Goal: Information Seeking & Learning: Learn about a topic

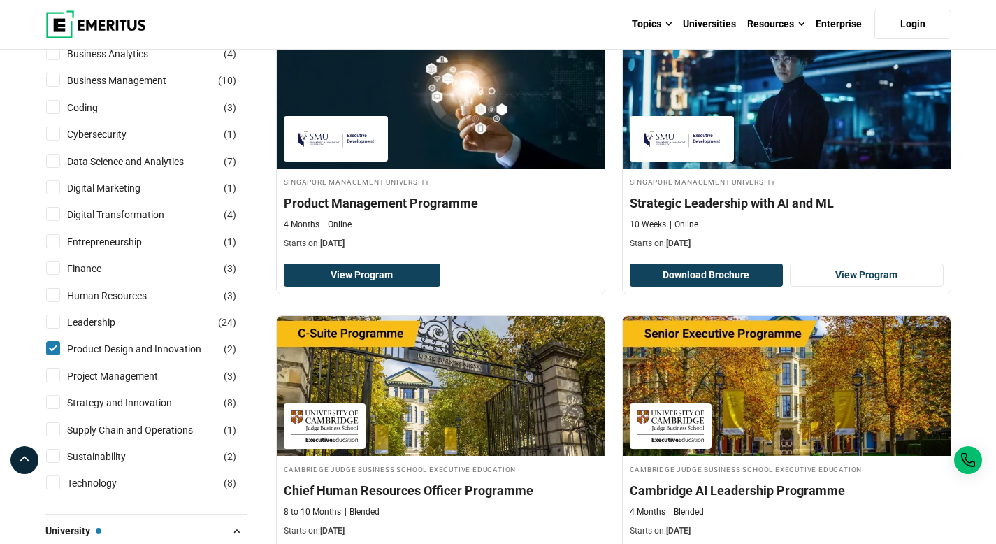
click at [52, 349] on input "Product Design and Innovation ( 2 )" at bounding box center [53, 348] width 14 height 14
checkbox input "false"
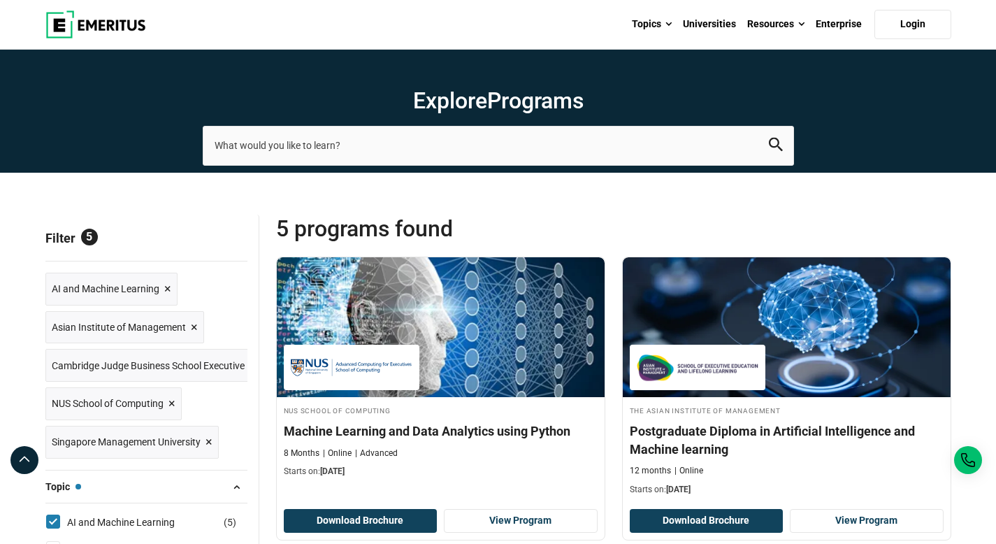
click at [195, 327] on span "×" at bounding box center [194, 327] width 7 height 20
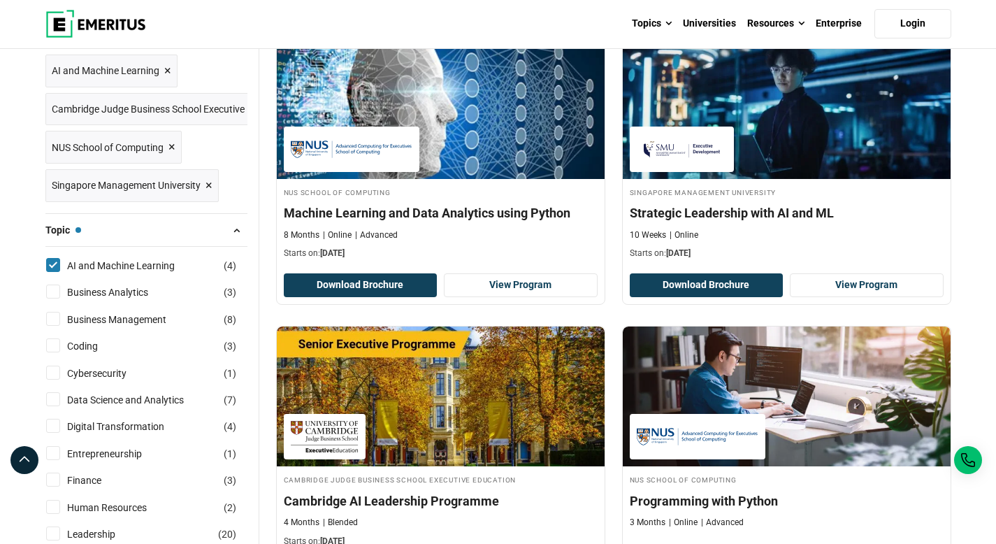
scroll to position [189, 0]
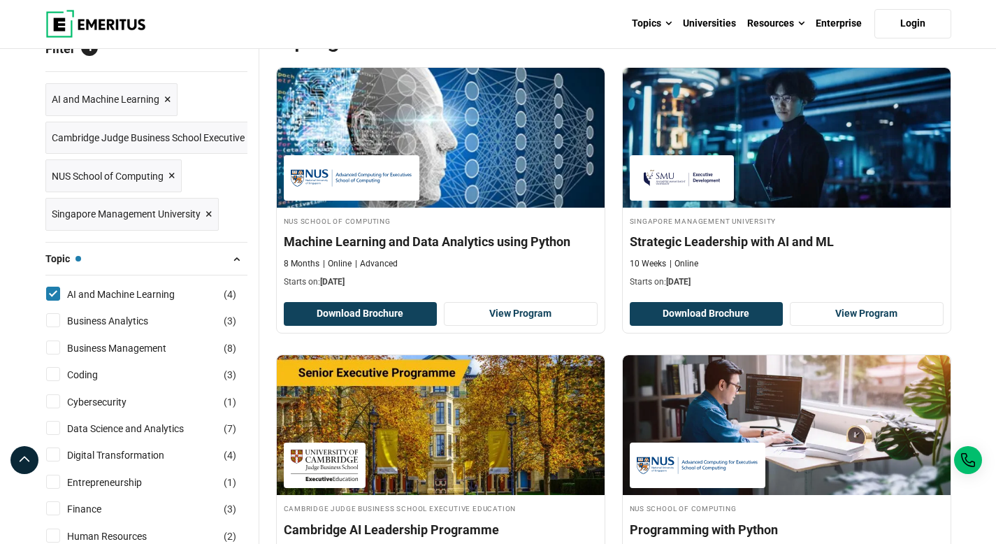
click at [208, 212] on span "×" at bounding box center [208, 214] width 7 height 20
click at [171, 177] on span "×" at bounding box center [171, 176] width 7 height 20
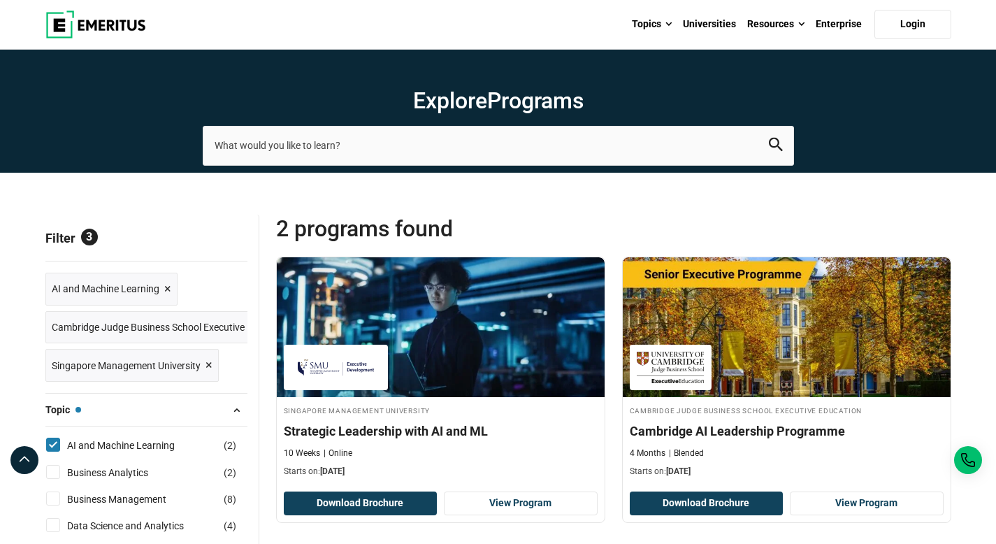
click at [209, 363] on span "×" at bounding box center [208, 365] width 7 height 20
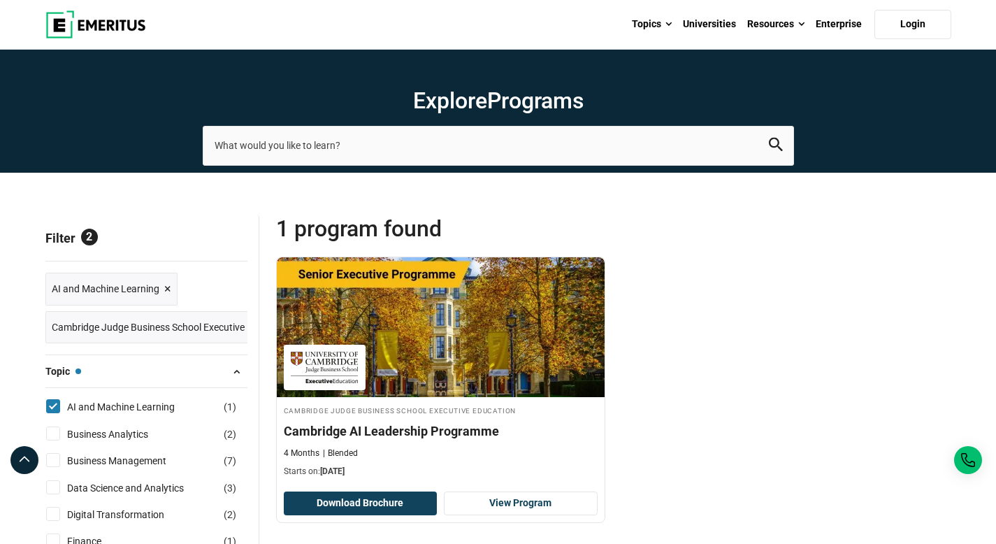
click at [244, 317] on span "Cambridge Judge Business School Executive Education ×" at bounding box center [177, 327] width 251 height 20
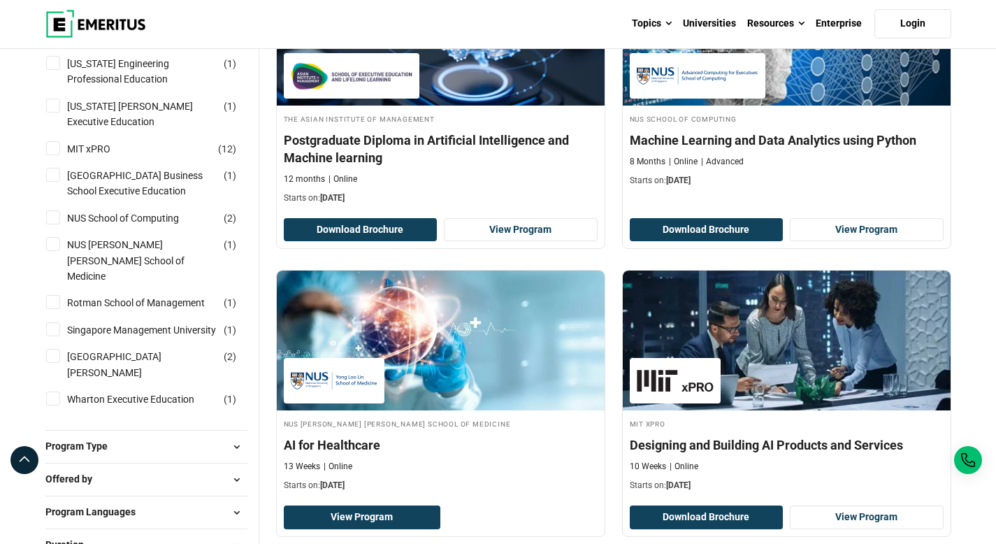
scroll to position [1070, 0]
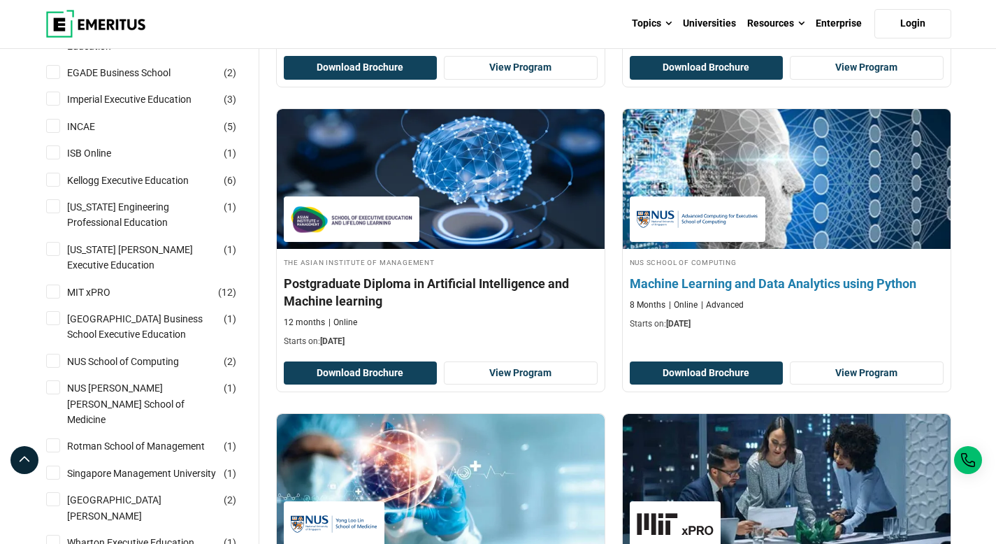
click at [814, 280] on h4 "Machine Learning and Data Analytics using Python" at bounding box center [787, 283] width 314 height 17
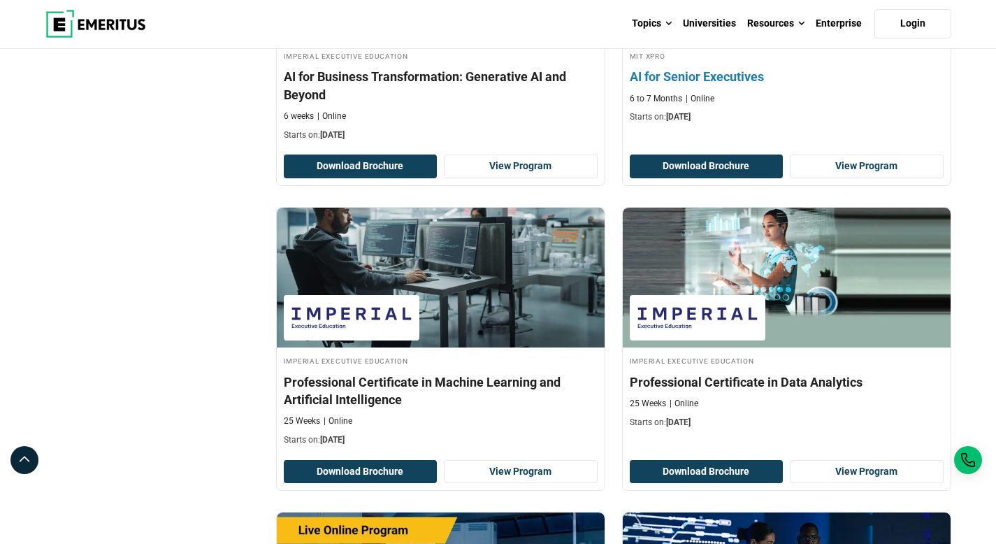
scroll to position [1871, 0]
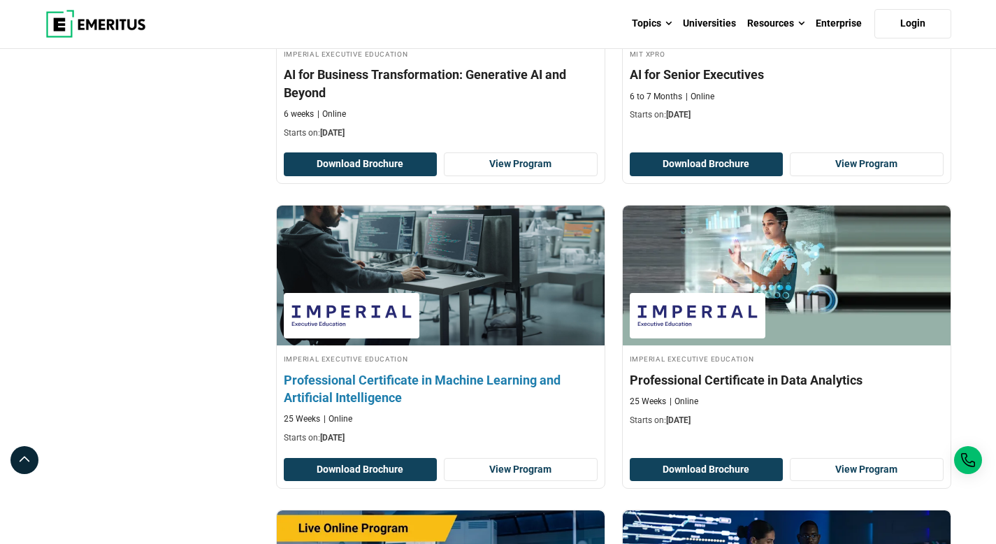
click at [317, 397] on h4 "Professional Certificate in Machine Learning and Artificial Intelligence" at bounding box center [441, 388] width 314 height 35
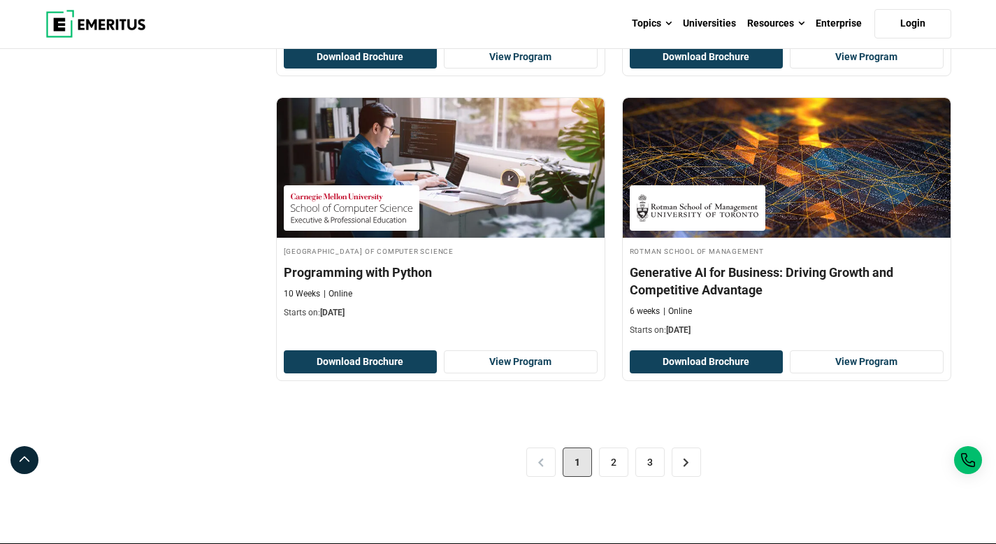
scroll to position [2898, 0]
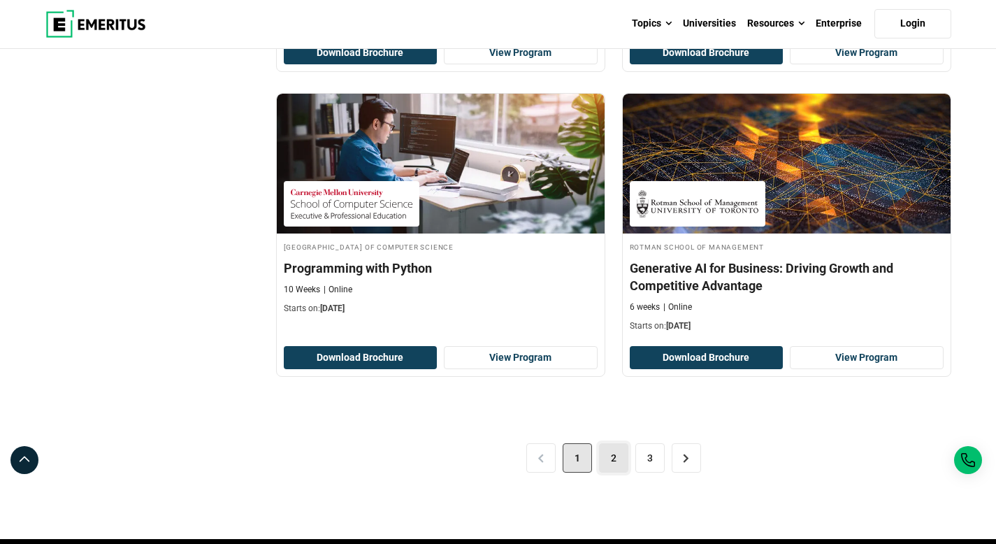
click at [614, 457] on link "2" at bounding box center [613, 457] width 29 height 29
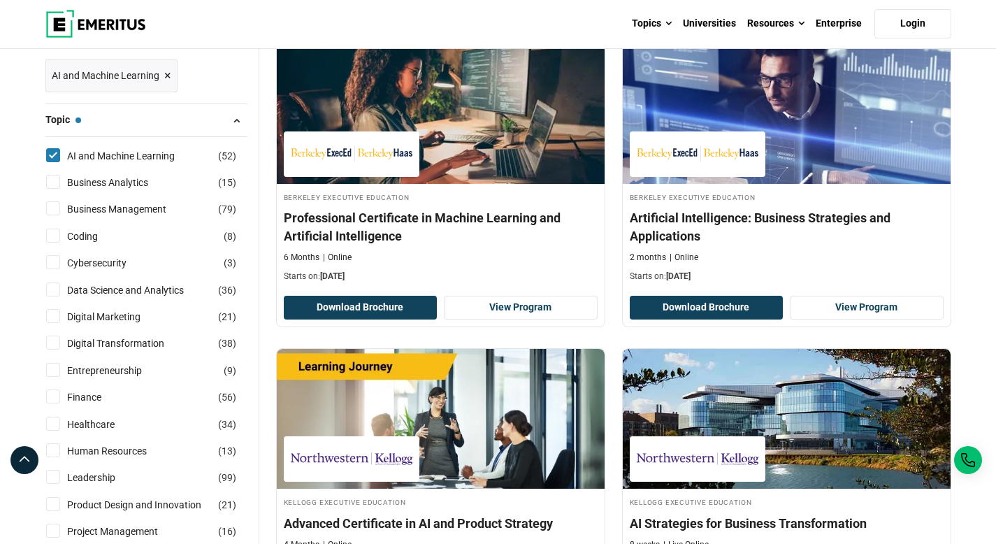
scroll to position [289, 0]
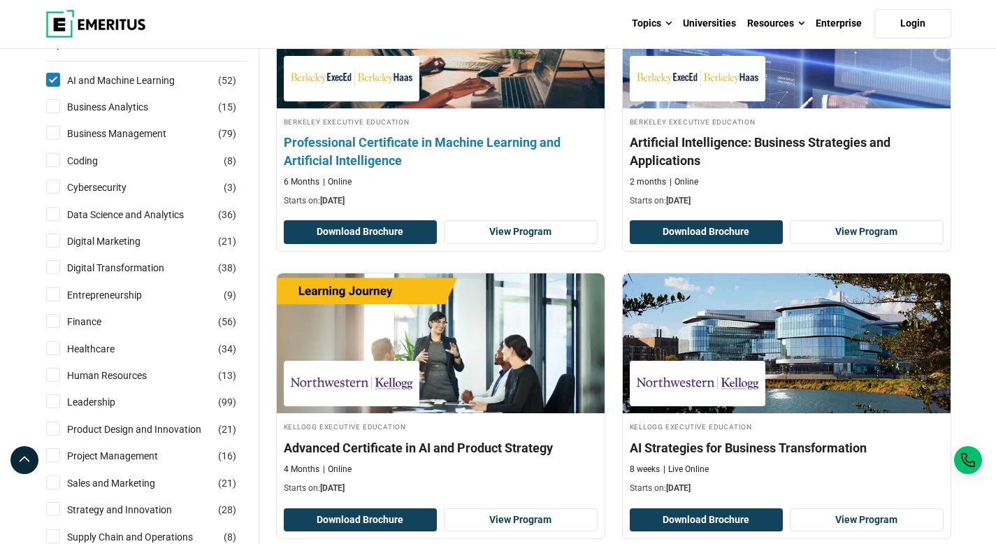
click at [397, 150] on h4 "Professional Certificate in Machine Learning and Artificial Intelligence" at bounding box center [441, 150] width 314 height 35
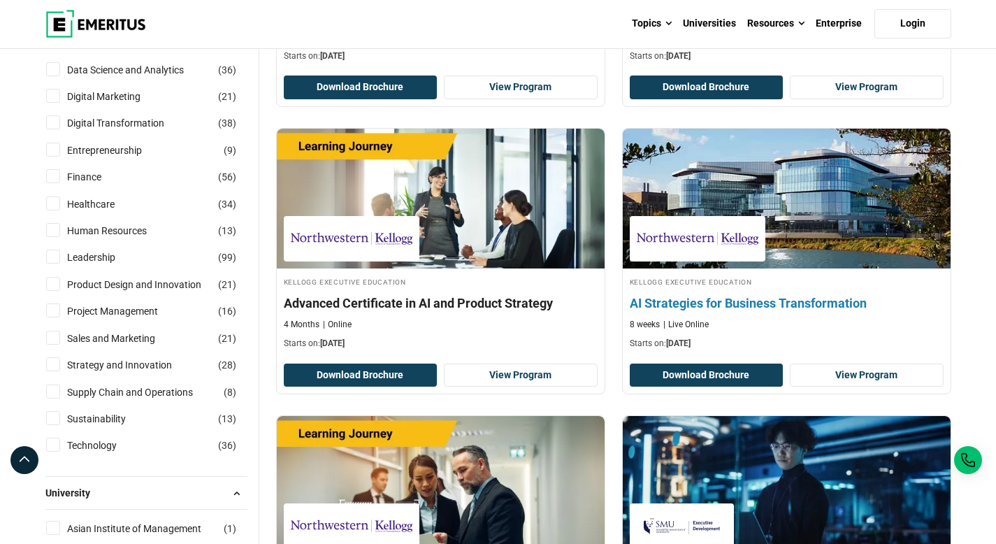
scroll to position [442, 0]
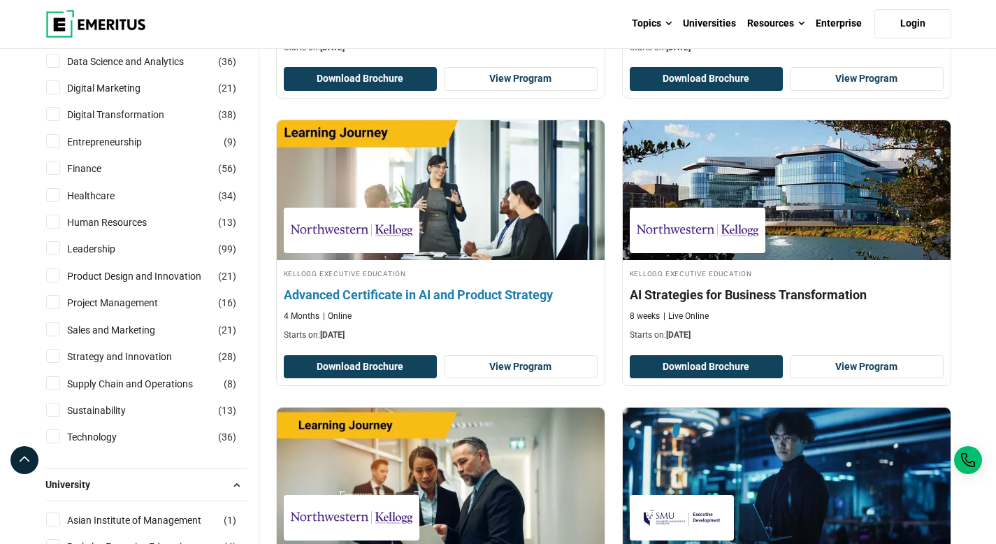
click at [444, 289] on h4 "Advanced Certificate in AI and Product Strategy" at bounding box center [441, 294] width 314 height 17
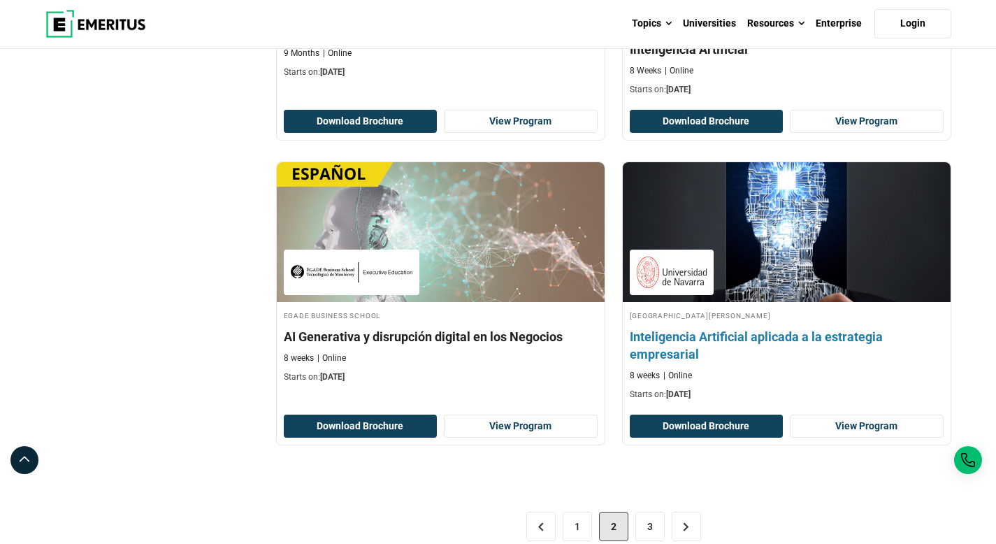
scroll to position [2718, 0]
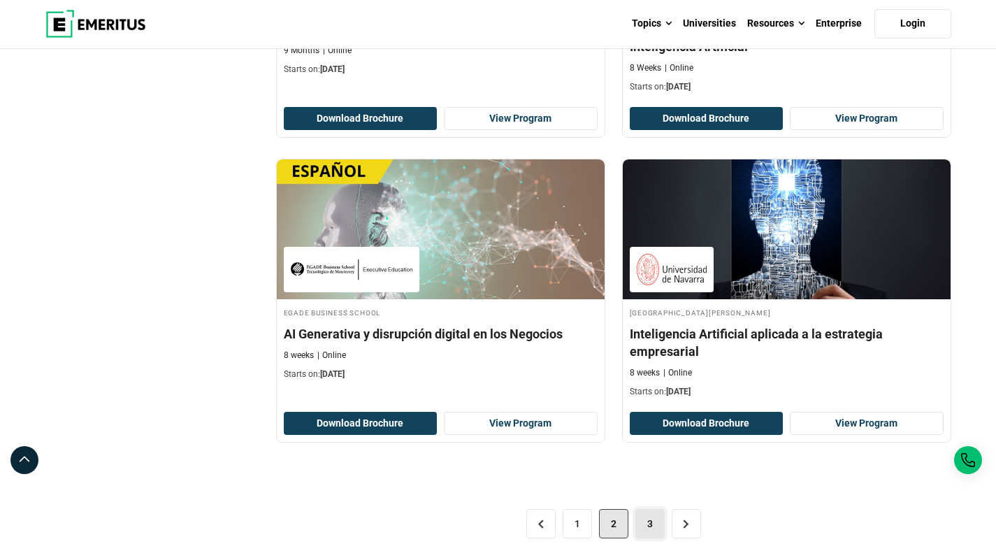
click at [653, 526] on link "3" at bounding box center [649, 523] width 29 height 29
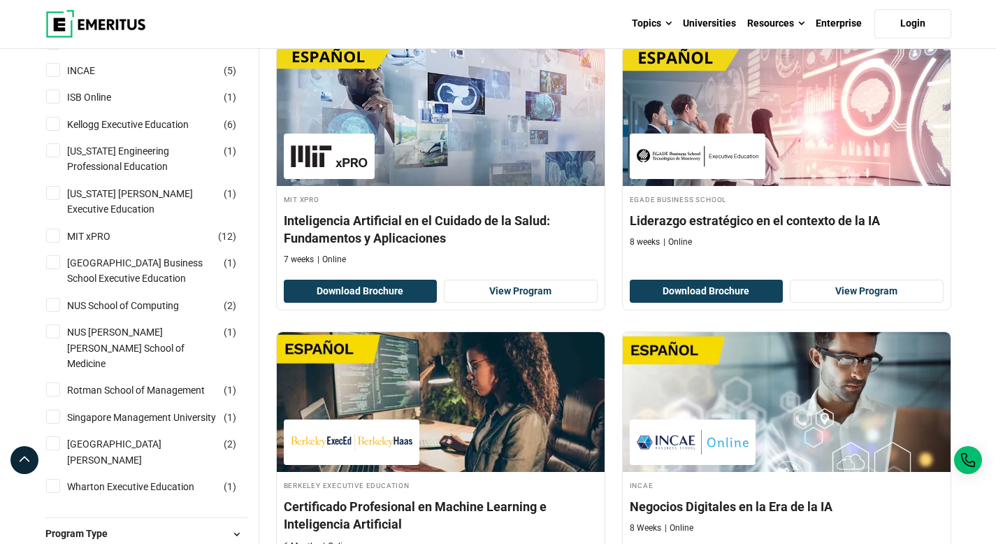
scroll to position [1232, 0]
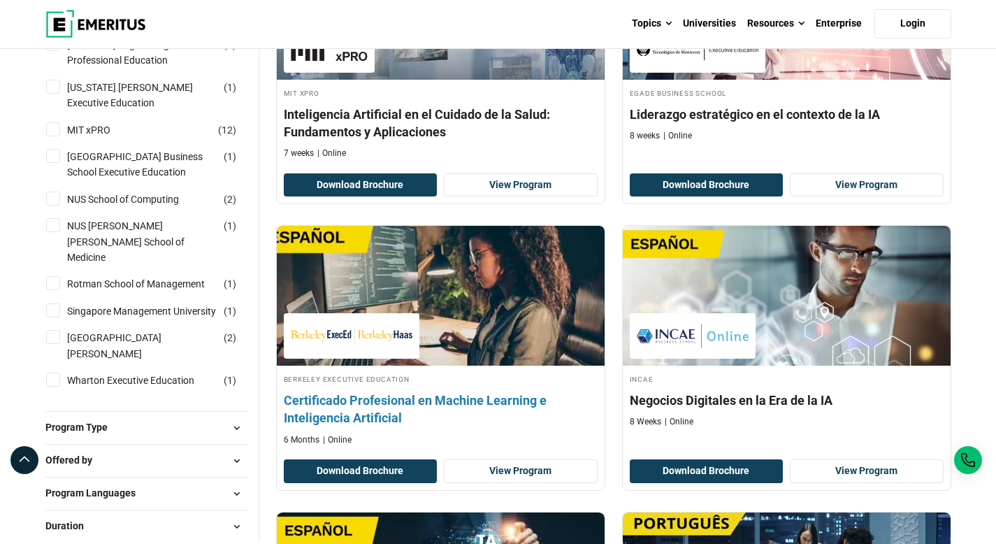
click at [398, 391] on h4 "Certificado Profesional en Machine Learning e Inteligencia Artificial" at bounding box center [441, 408] width 314 height 35
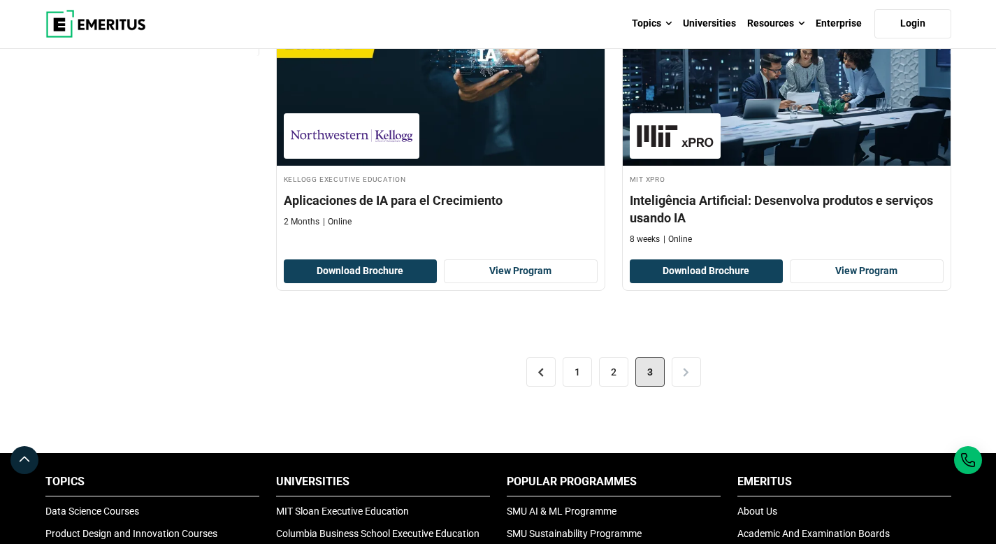
scroll to position [1800, 0]
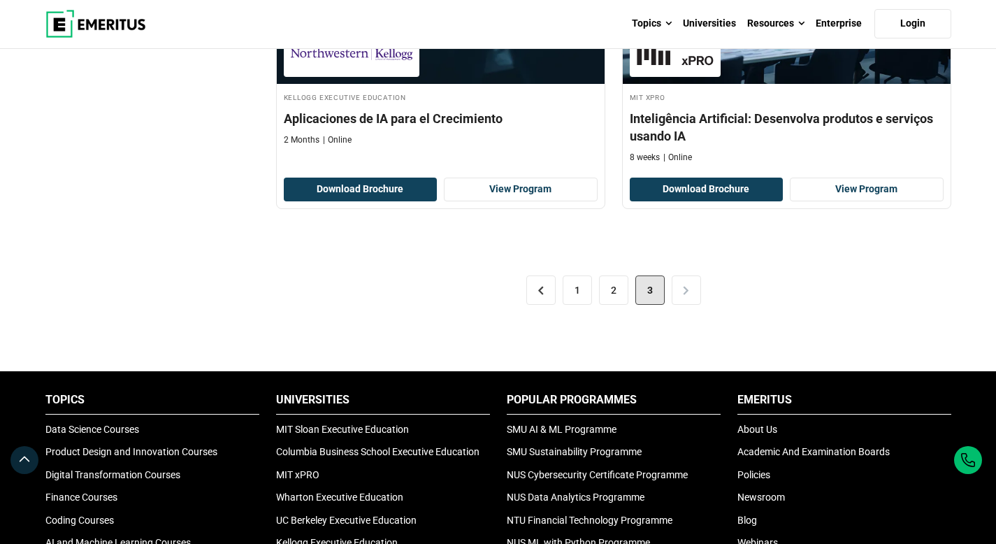
click at [673, 263] on div "< 1 2 3 >" at bounding box center [613, 290] width 675 height 78
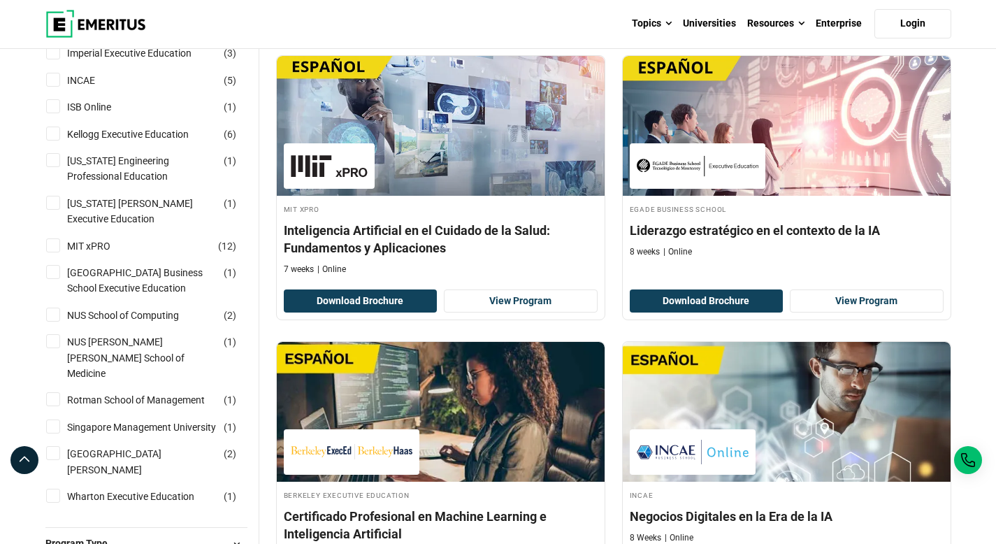
scroll to position [1085, 0]
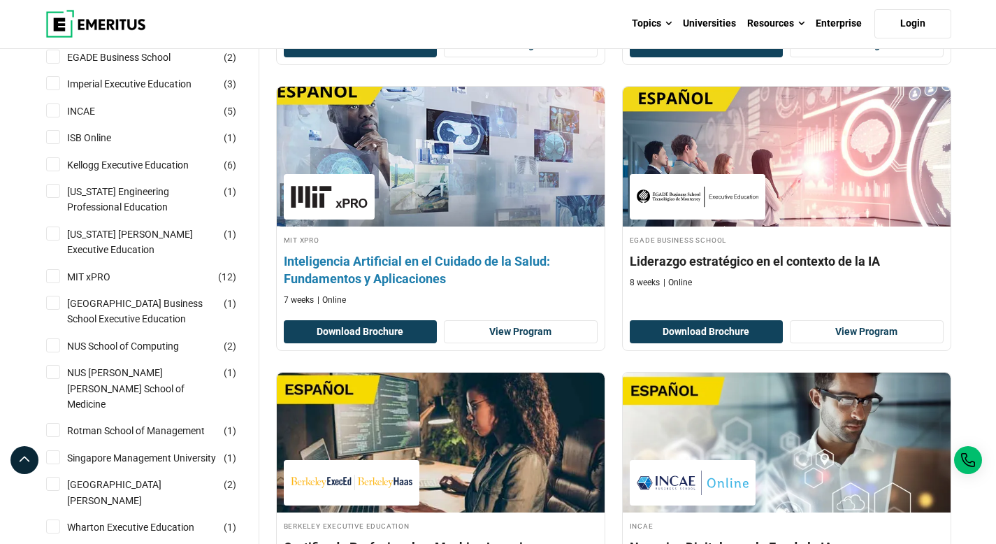
click at [407, 252] on h4 "Inteligencia Artificial en el Cuidado de la Salud: Fundamentos y Aplicaciones" at bounding box center [441, 269] width 314 height 35
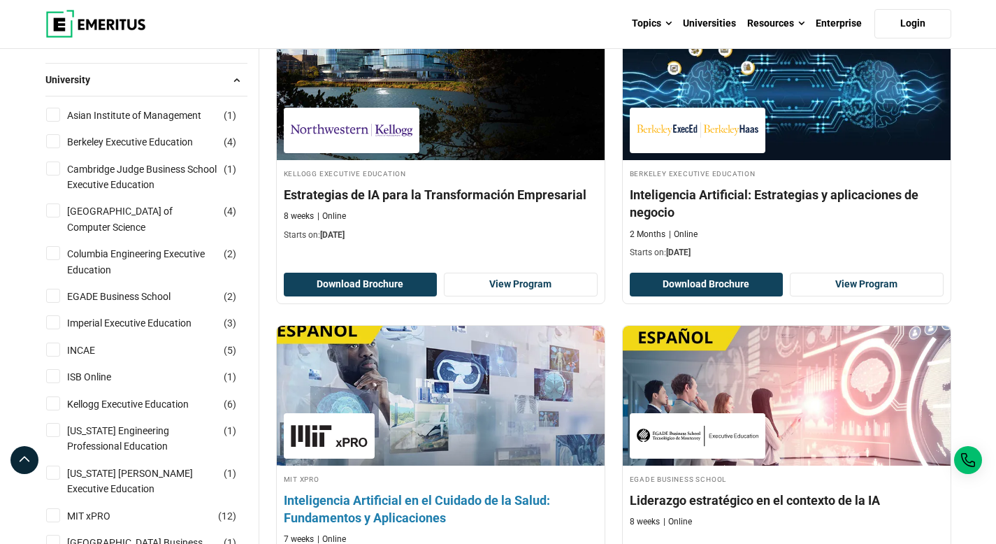
scroll to position [841, 0]
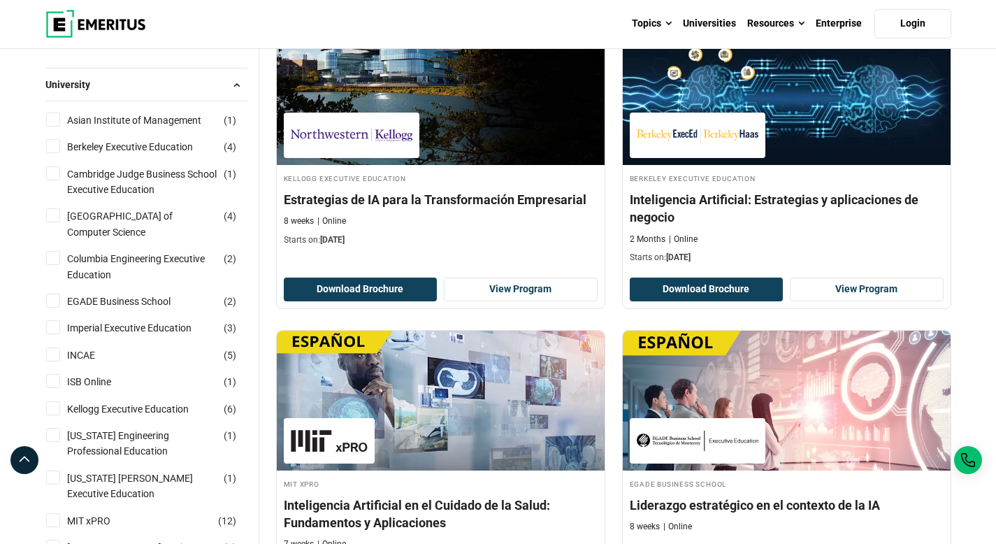
click at [57, 147] on input "Berkeley Executive Education ( 4 )" at bounding box center [53, 146] width 14 height 14
checkbox input "true"
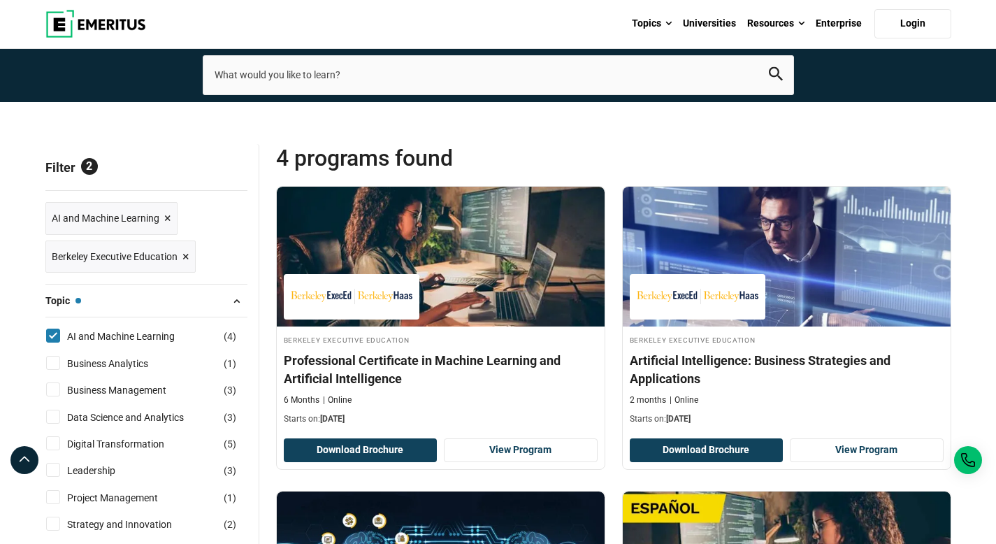
scroll to position [80, 0]
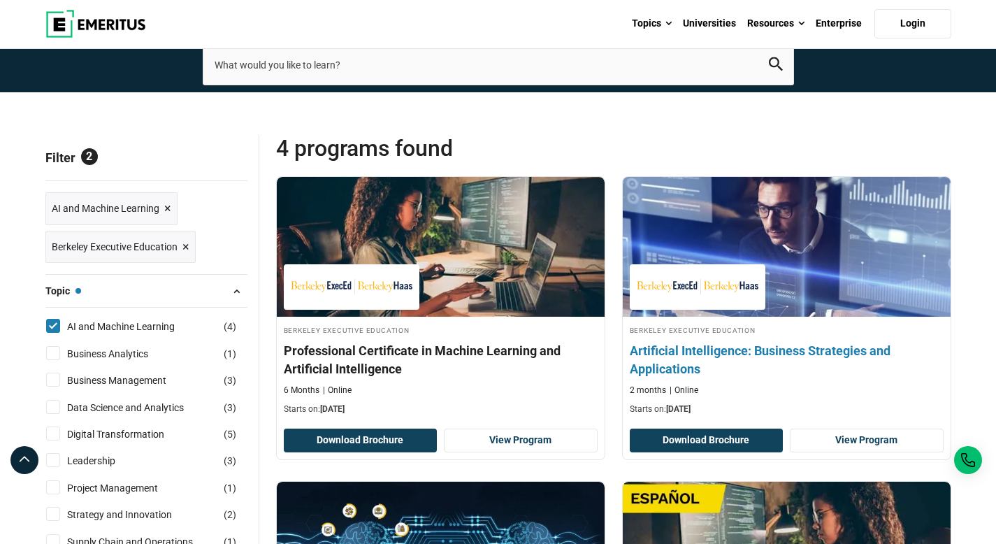
click at [800, 237] on img at bounding box center [786, 247] width 361 height 154
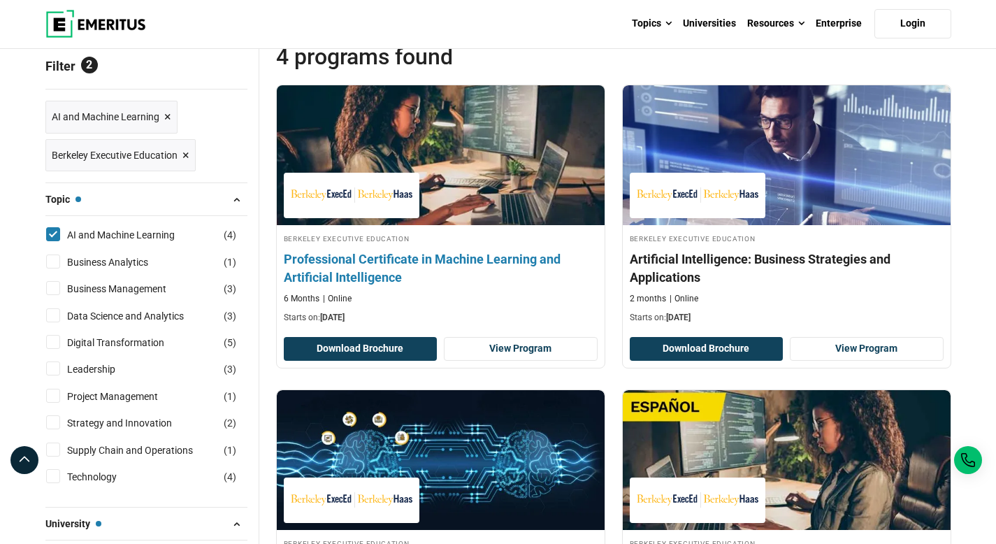
scroll to position [219, 0]
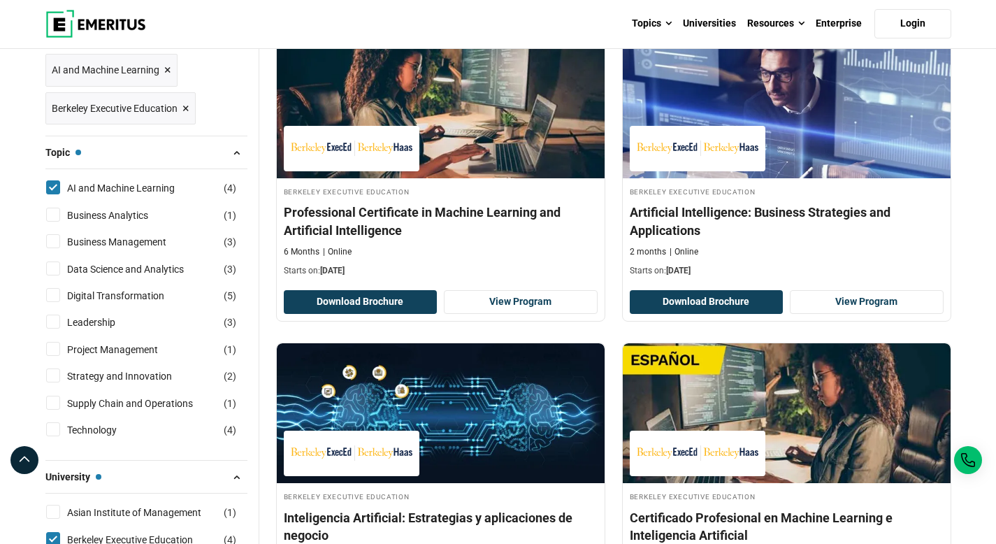
click at [190, 114] on link "Berkeley Executive Education ×" at bounding box center [120, 108] width 150 height 33
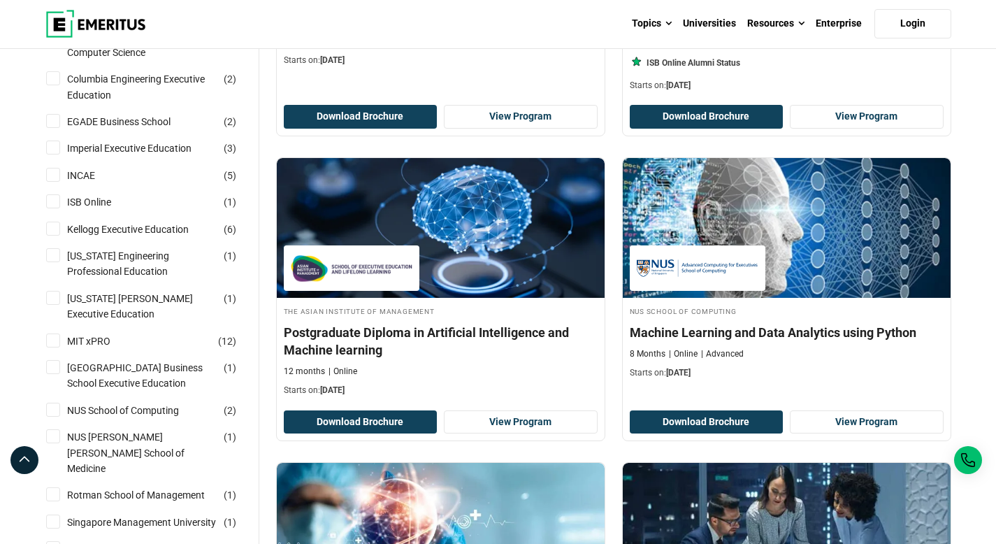
scroll to position [1208, 0]
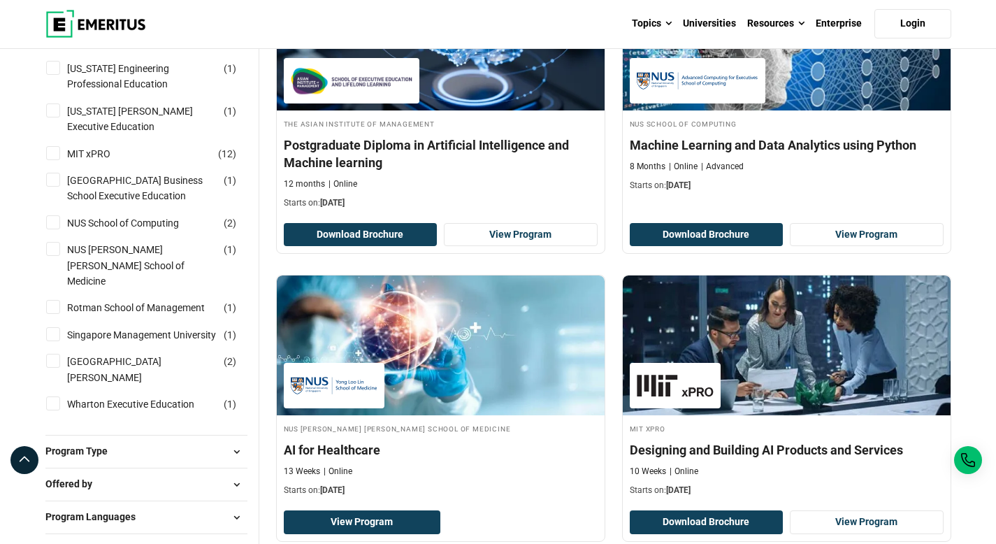
click at [55, 229] on input "NUS School of Computing ( 2 )" at bounding box center [53, 222] width 14 height 14
checkbox input "true"
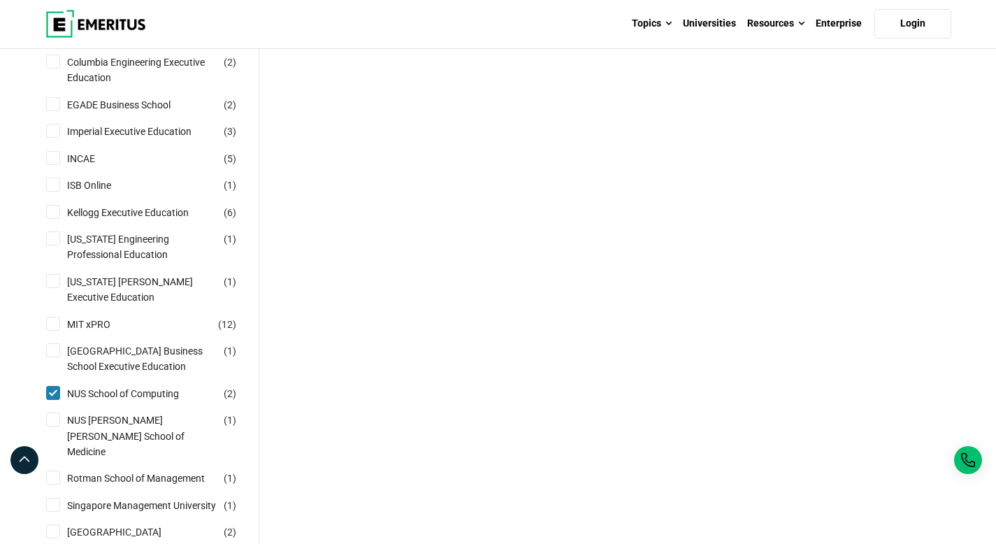
scroll to position [760, 0]
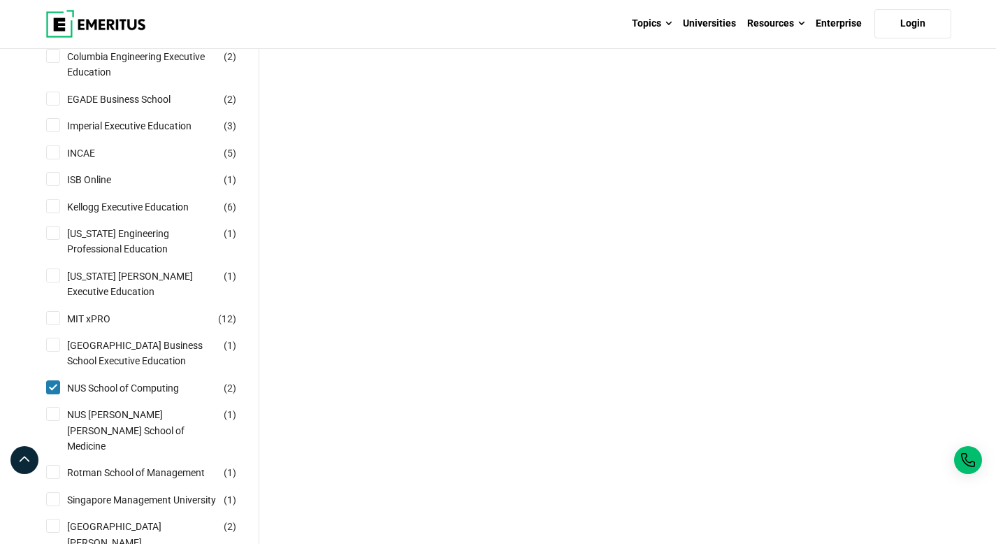
click at [55, 421] on input "NUS Yong Loo Lin School of Medicine ( 1 )" at bounding box center [53, 414] width 14 height 14
checkbox input "true"
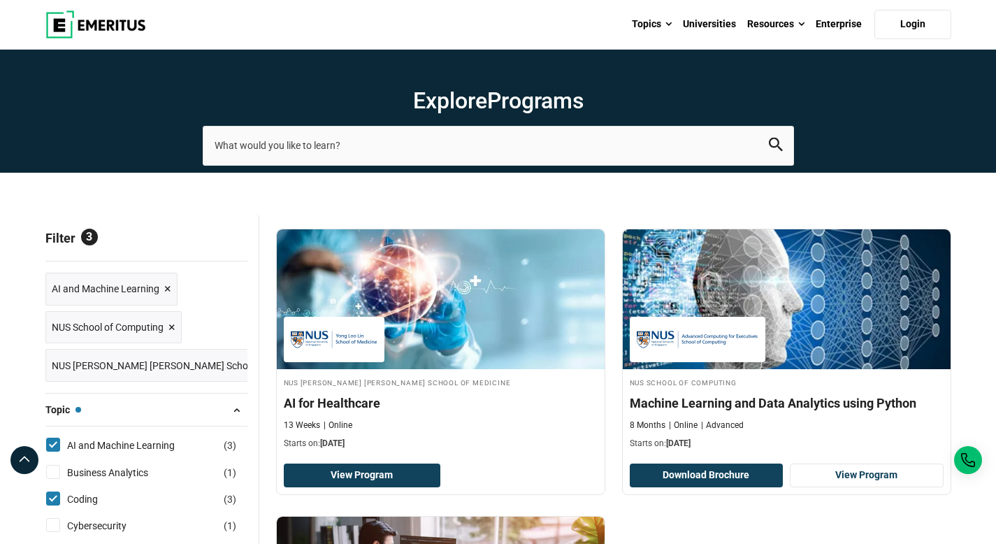
click at [58, 500] on input "Coding ( 3 )" at bounding box center [53, 498] width 14 height 14
checkbox input "false"
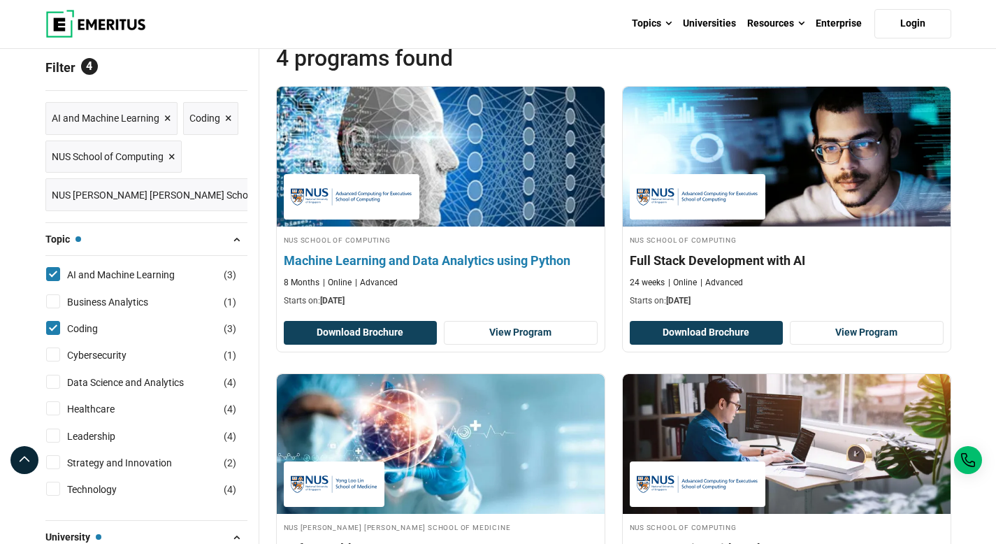
scroll to position [315, 0]
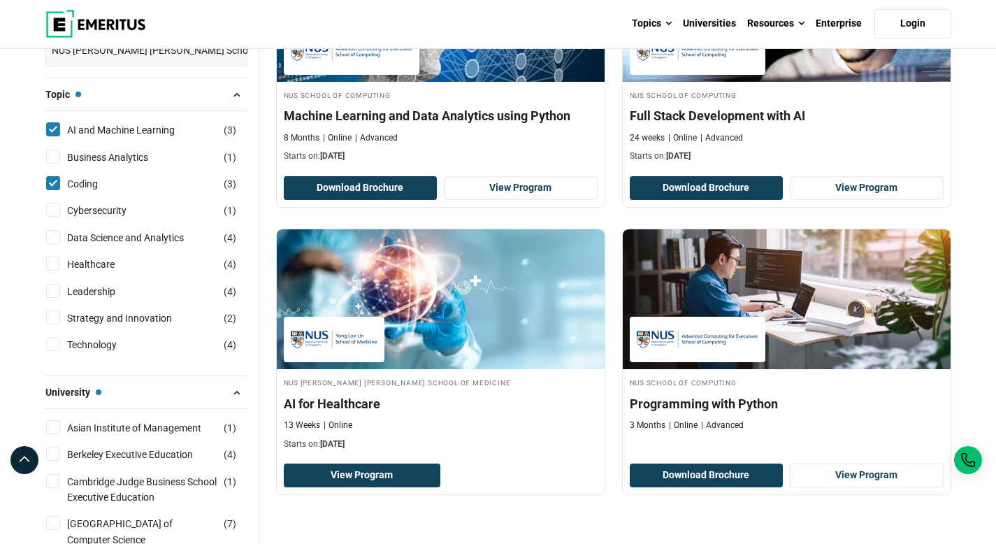
click at [57, 184] on input "Coding ( 3 )" at bounding box center [53, 183] width 14 height 14
checkbox input "false"
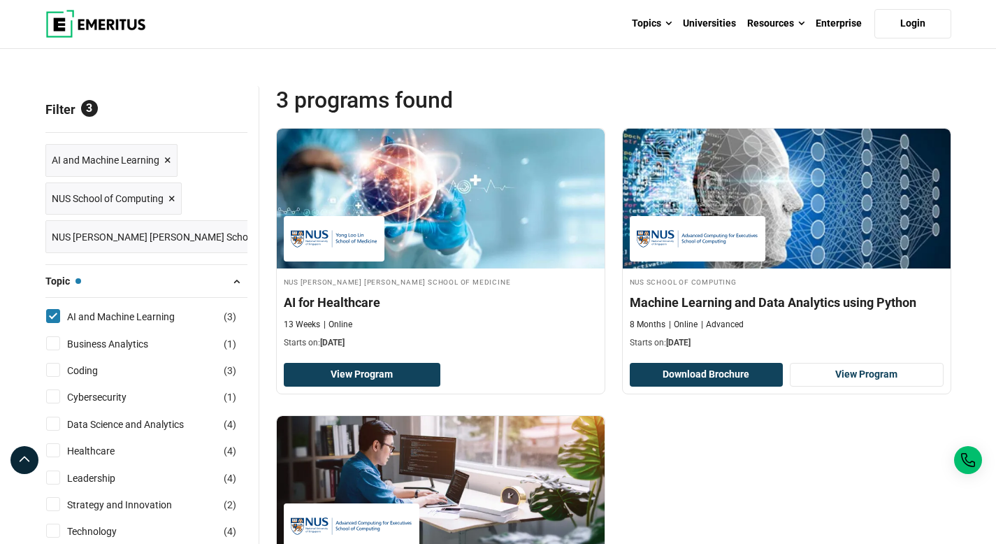
scroll to position [143, 0]
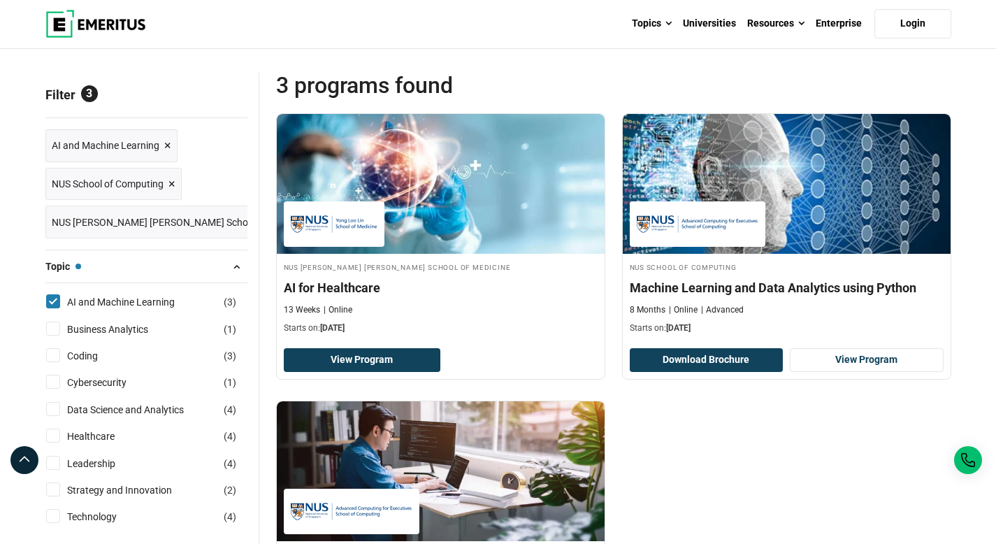
click at [312, 227] on span "×" at bounding box center [315, 222] width 7 height 20
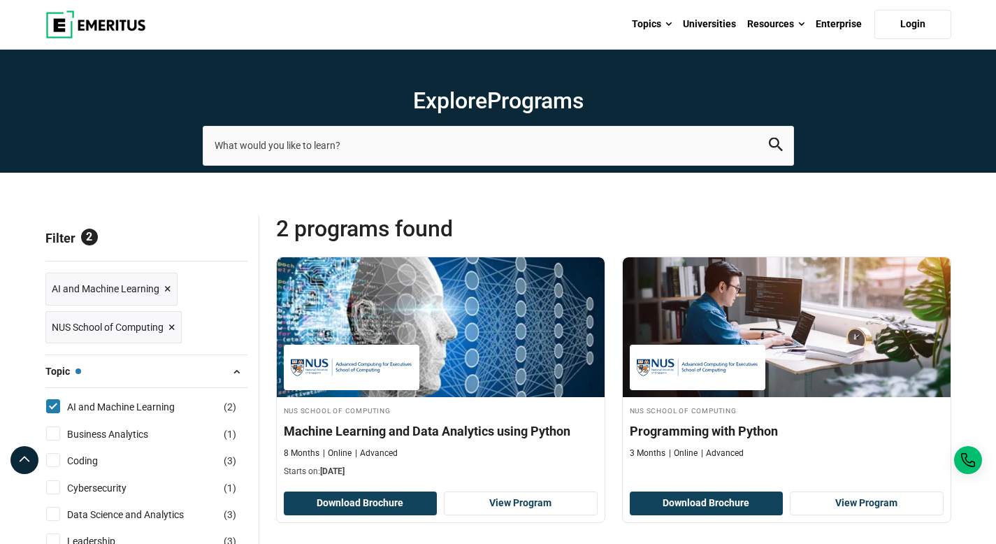
click at [174, 329] on span "×" at bounding box center [171, 327] width 7 height 20
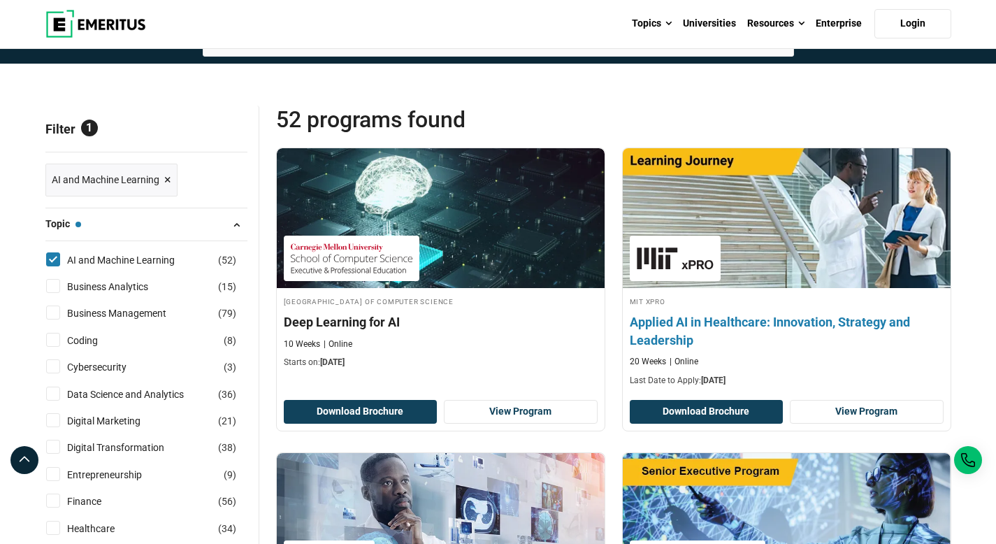
scroll to position [112, 0]
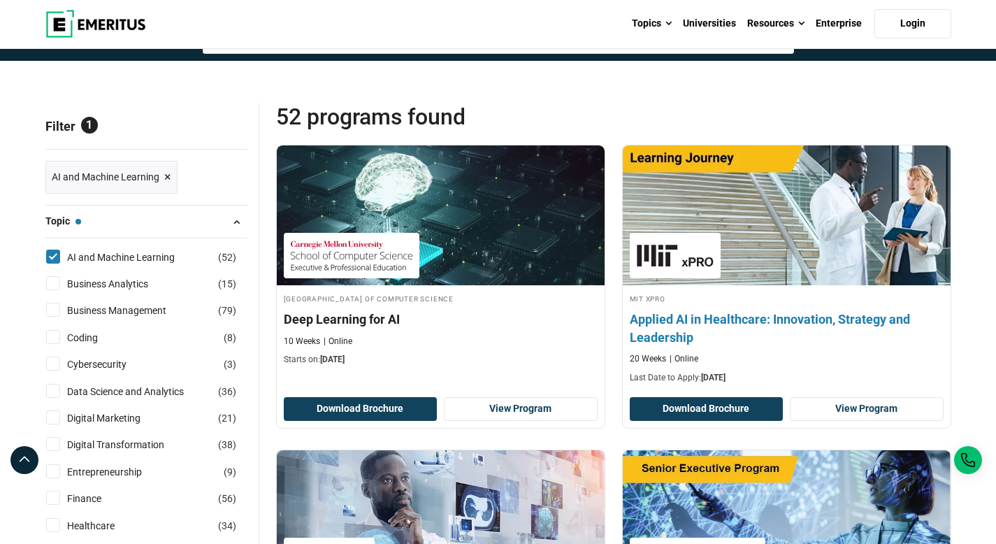
click at [814, 245] on img at bounding box center [786, 215] width 361 height 154
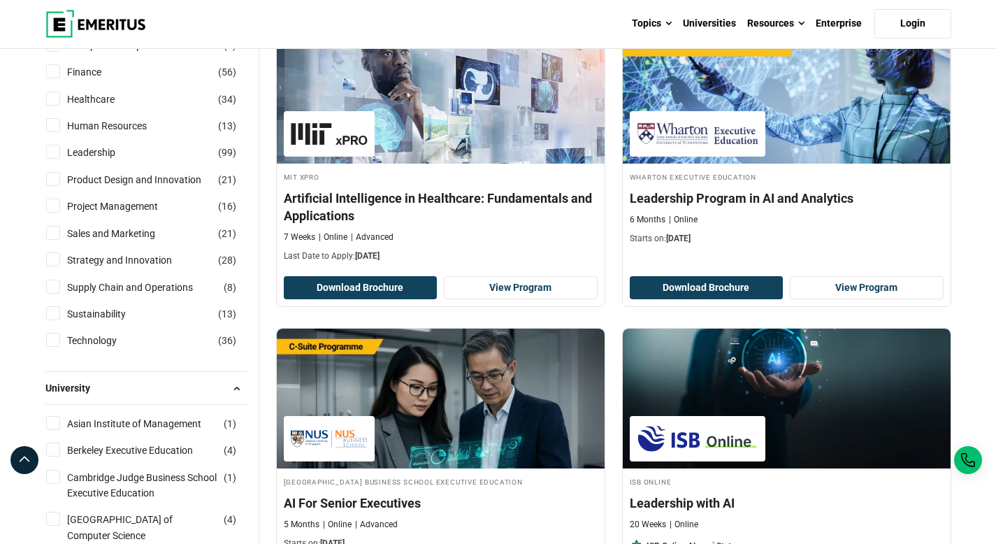
scroll to position [539, 0]
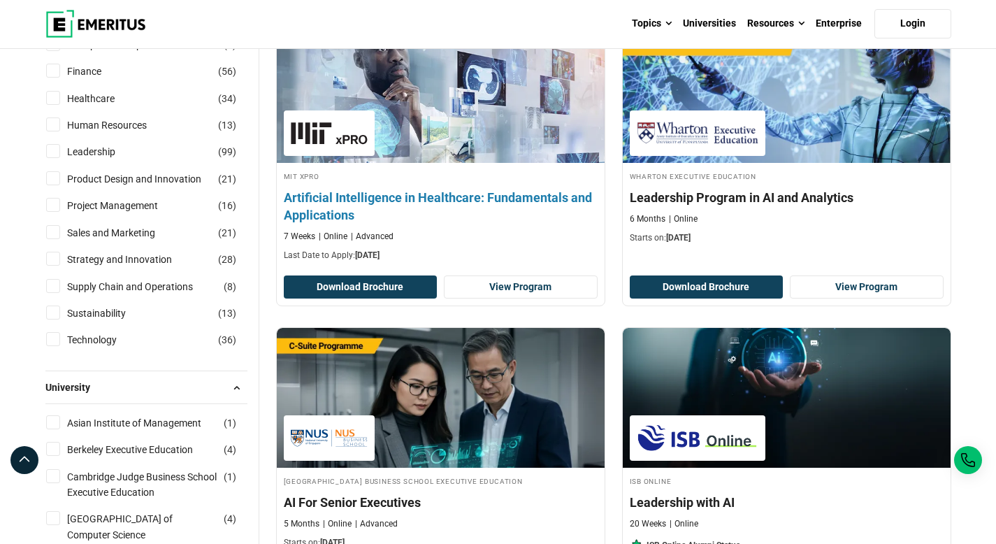
click at [421, 136] on img at bounding box center [440, 93] width 361 height 154
click at [475, 195] on h4 "Artificial Intelligence in Healthcare: Fundamentals and Applications" at bounding box center [441, 206] width 314 height 35
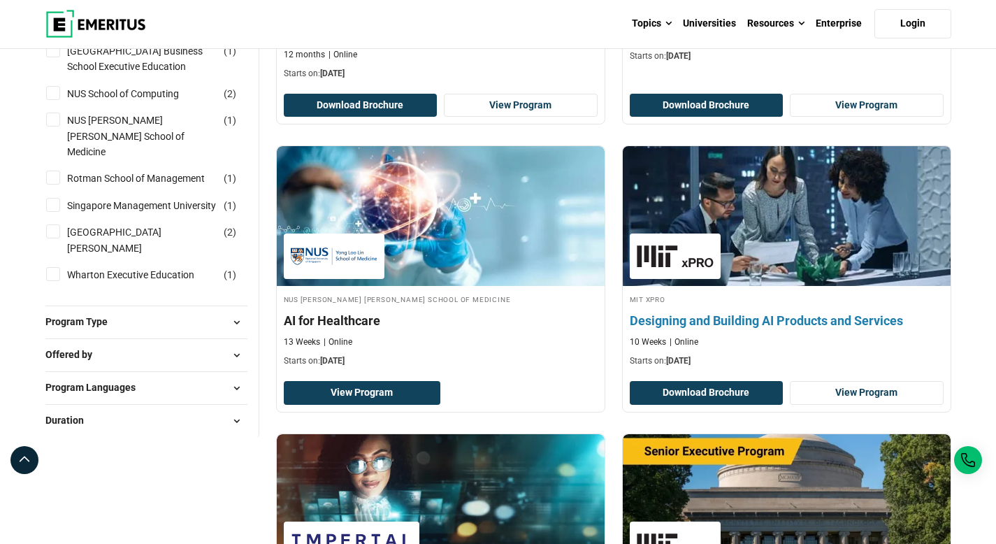
scroll to position [1339, 0]
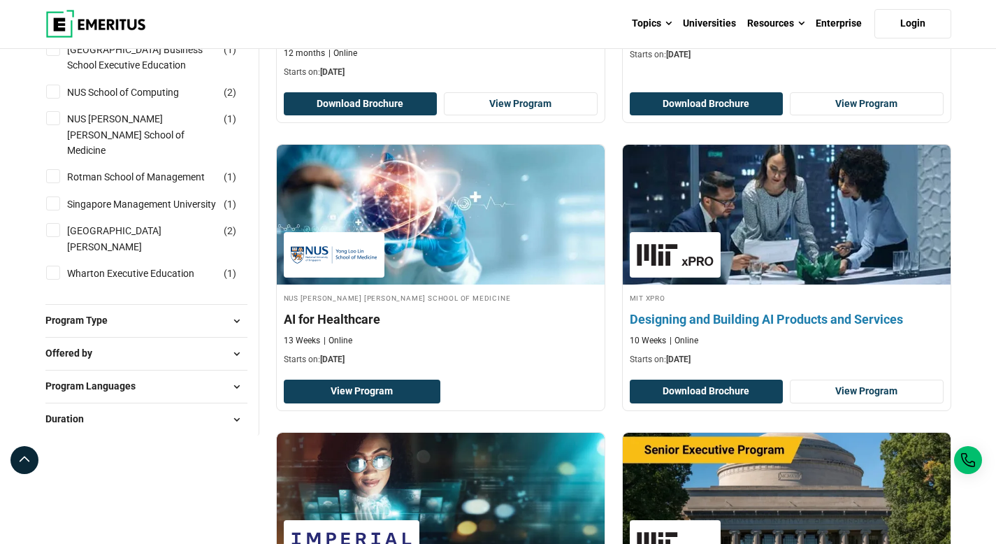
click at [786, 321] on h4 "Designing and Building AI Products and Services" at bounding box center [787, 318] width 314 height 17
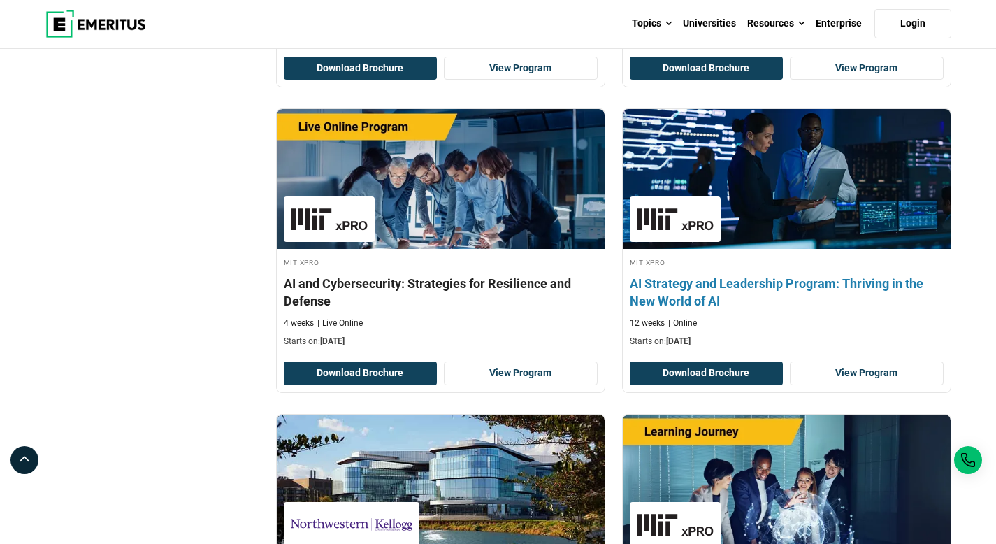
scroll to position [2420, 0]
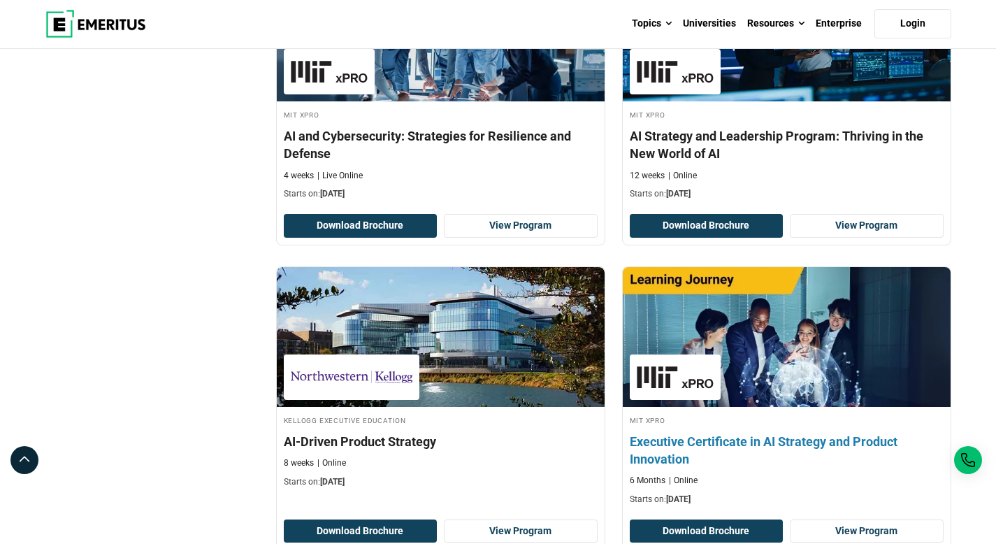
click at [789, 352] on img at bounding box center [786, 337] width 361 height 154
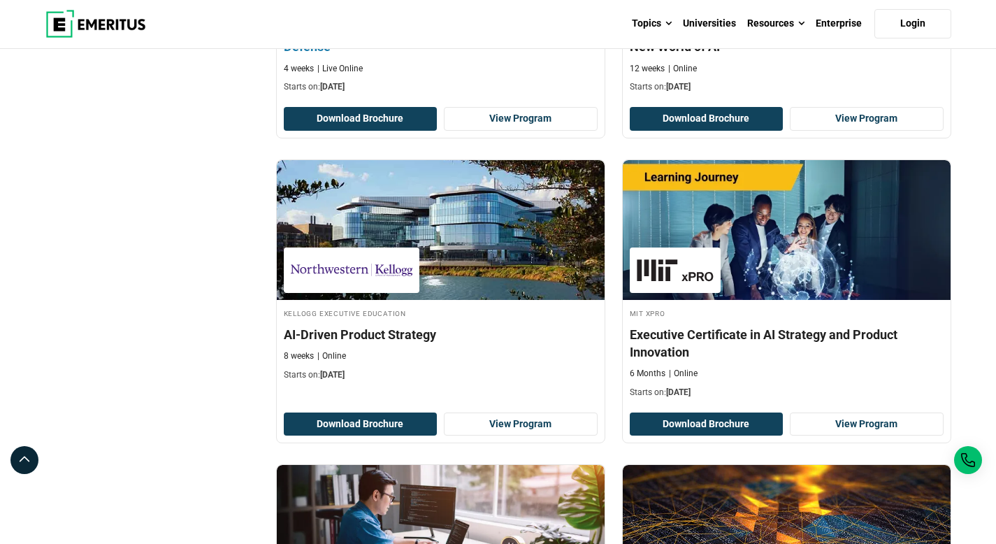
scroll to position [2543, 0]
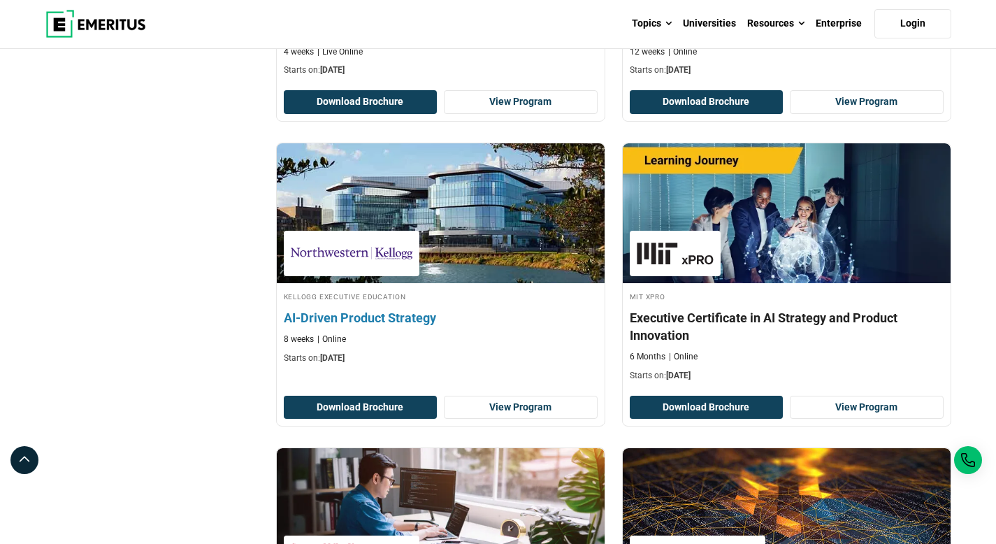
click at [451, 192] on img at bounding box center [440, 213] width 361 height 154
